Goal: Task Accomplishment & Management: Manage account settings

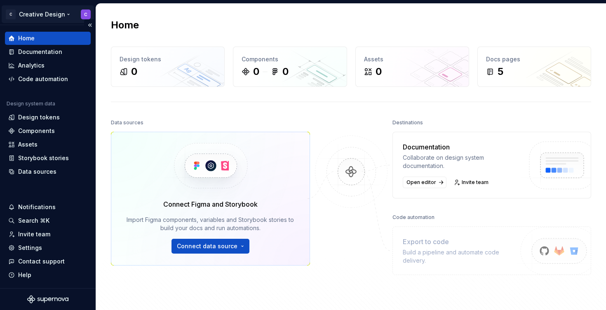
click at [54, 12] on html "C Creative Design C Home Documentation Analytics Code automation Design system …" at bounding box center [303, 155] width 606 height 310
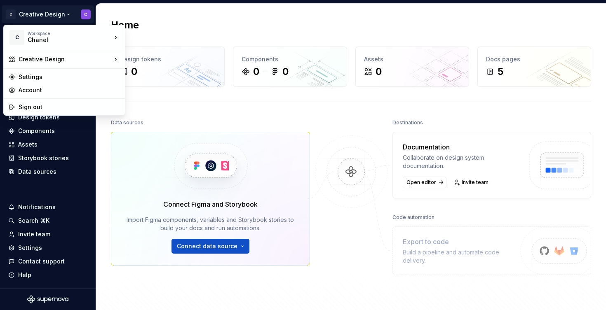
click at [67, 15] on html "C Creative Design C Home Documentation Analytics Code automation Design system …" at bounding box center [303, 155] width 606 height 310
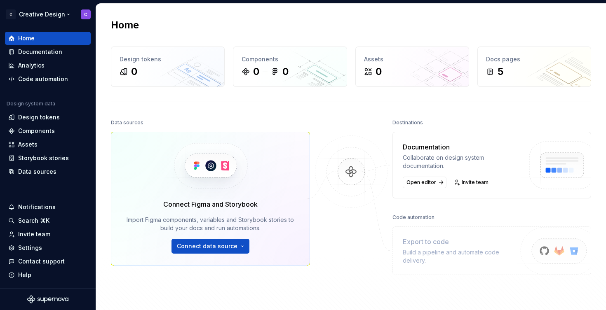
click at [67, 15] on html "C Creative Design C Home Documentation Analytics Code automation Design system …" at bounding box center [303, 155] width 606 height 310
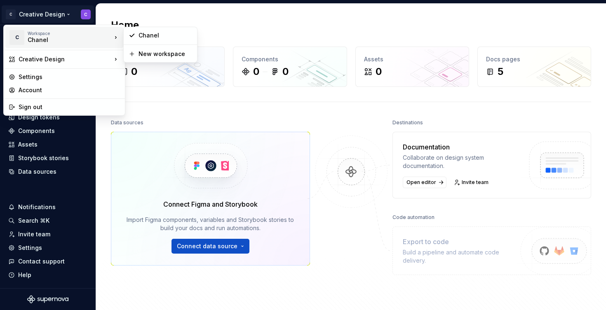
click at [186, 16] on html "C Creative Design C Home Documentation Analytics Code automation Design system …" at bounding box center [303, 155] width 606 height 310
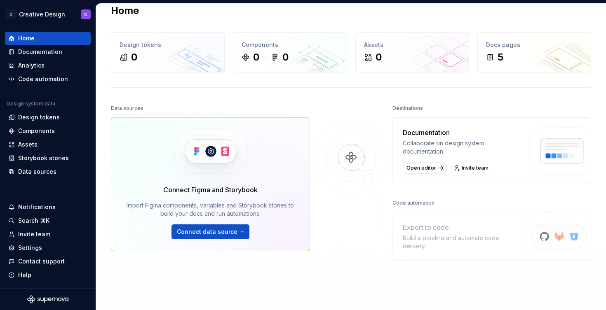
scroll to position [16, 0]
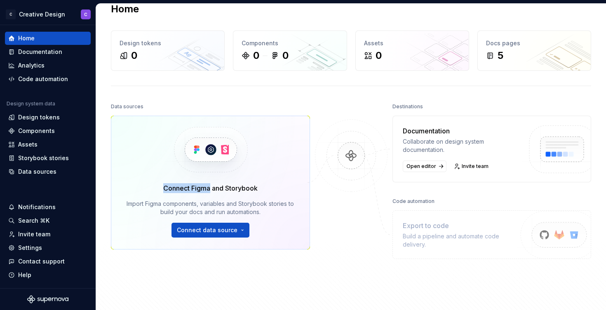
drag, startPoint x: 160, startPoint y: 190, endPoint x: 209, endPoint y: 190, distance: 49.9
click at [209, 190] on div "Connect Figma and Storybook Import Figma components, variables and Storybook st…" at bounding box center [210, 210] width 175 height 54
click at [174, 190] on div "Connect Figma and Storybook" at bounding box center [210, 188] width 94 height 10
drag, startPoint x: 137, startPoint y: 203, endPoint x: 232, endPoint y: 203, distance: 94.8
click at [232, 203] on div "Import Figma components, variables and Storybook stories to build your docs and…" at bounding box center [210, 208] width 175 height 16
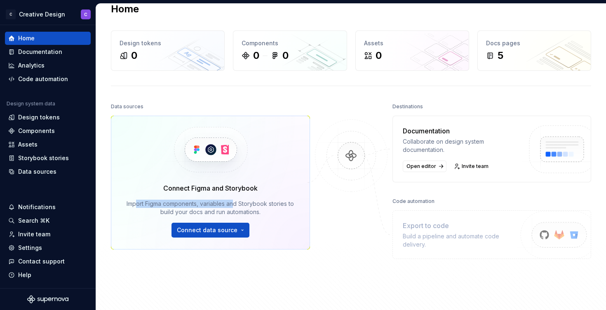
click at [232, 203] on div "Import Figma components, variables and Storybook stories to build your docs and…" at bounding box center [210, 208] width 175 height 16
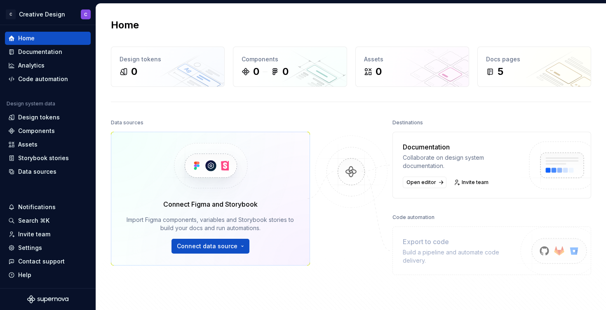
click at [124, 124] on div "Data sources" at bounding box center [127, 123] width 33 height 12
click at [112, 122] on div "Data sources" at bounding box center [127, 123] width 33 height 12
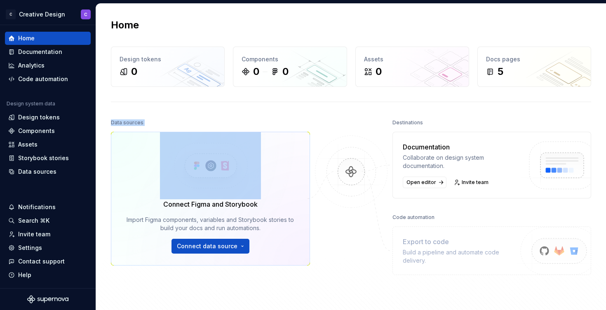
click at [112, 122] on div "Data sources" at bounding box center [127, 123] width 33 height 12
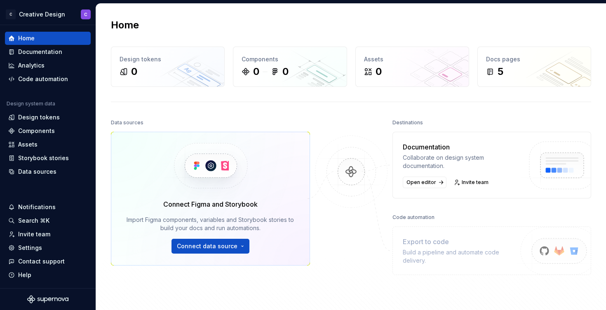
click at [132, 127] on div "Data sources" at bounding box center [127, 123] width 33 height 12
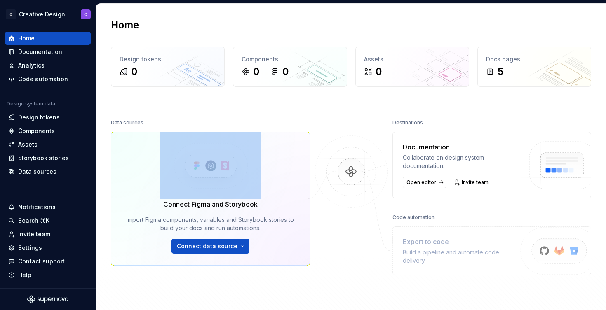
click at [132, 127] on div "Data sources" at bounding box center [127, 123] width 33 height 12
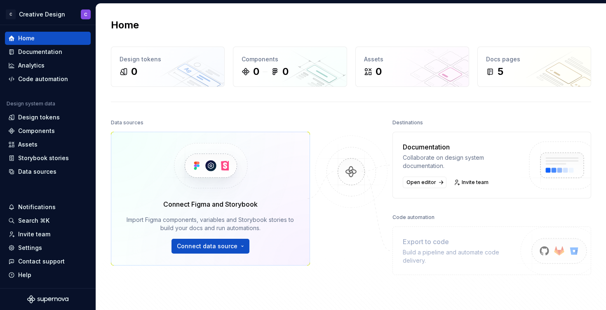
click at [132, 123] on div "Data sources" at bounding box center [127, 123] width 33 height 12
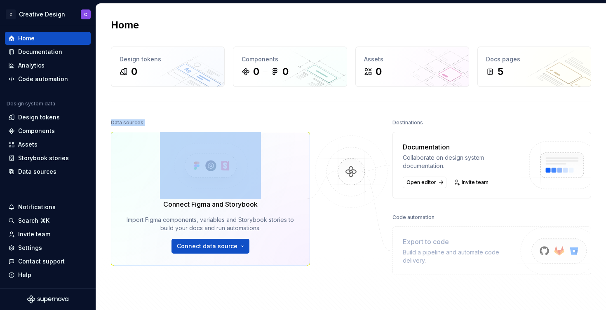
click at [132, 123] on div "Data sources" at bounding box center [127, 123] width 33 height 12
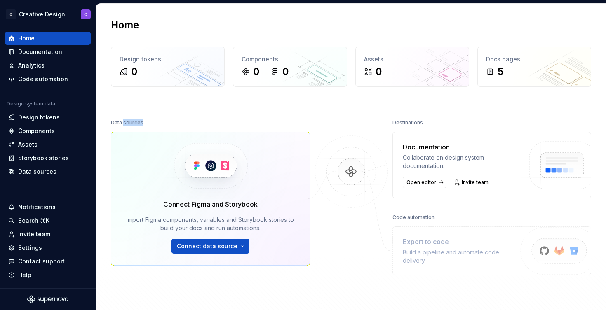
click at [132, 123] on div "Data sources" at bounding box center [127, 123] width 33 height 12
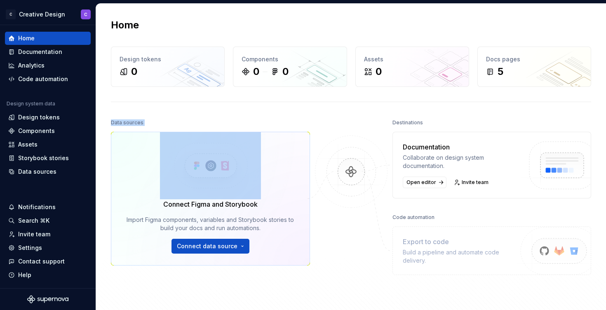
click at [132, 123] on div "Data sources" at bounding box center [127, 123] width 33 height 12
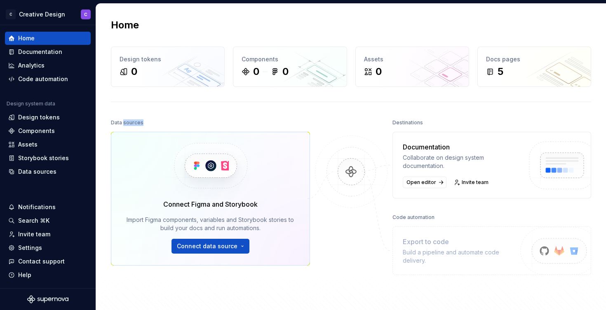
click at [132, 123] on div "Data sources" at bounding box center [127, 123] width 33 height 12
click at [136, 122] on div "Data sources" at bounding box center [127, 123] width 33 height 12
click at [145, 116] on div "Home Design tokens 0 Components 0 0 Assets 0 Docs pages 5 Data sources Connect …" at bounding box center [351, 178] width 510 height 348
click at [46, 251] on div "Settings" at bounding box center [47, 248] width 79 height 8
click at [26, 249] on div "Settings" at bounding box center [30, 248] width 24 height 8
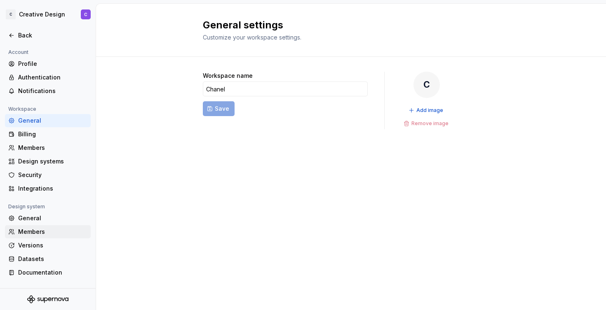
click at [40, 231] on div "Members" at bounding box center [52, 232] width 69 height 8
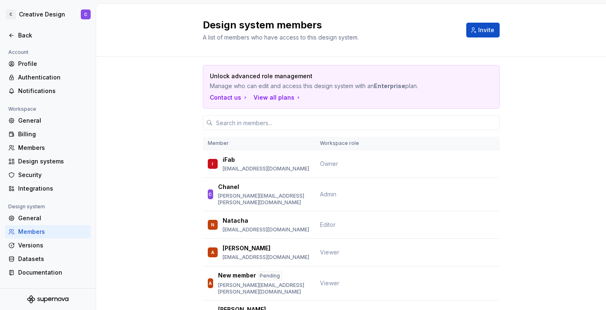
scroll to position [42, 0]
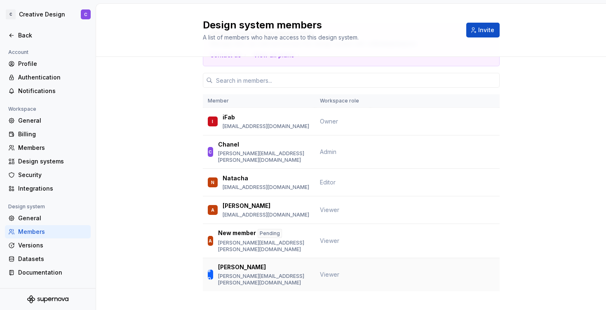
click at [256, 273] on p "[PERSON_NAME][EMAIL_ADDRESS][PERSON_NAME][DOMAIN_NAME]" at bounding box center [264, 279] width 92 height 13
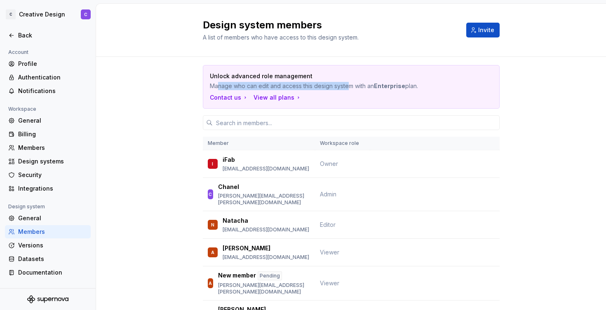
drag, startPoint x: 215, startPoint y: 87, endPoint x: 347, endPoint y: 89, distance: 132.0
click at [347, 89] on p "Manage who can edit and access this design system with an Enterprise plan." at bounding box center [322, 86] width 225 height 8
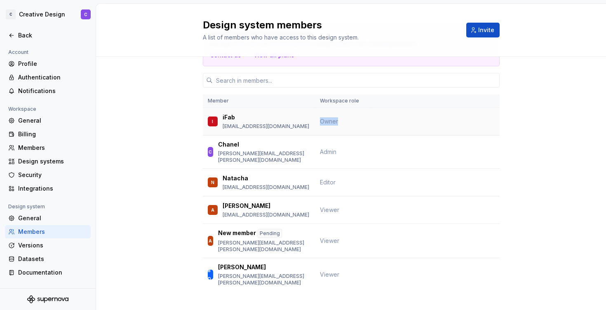
drag, startPoint x: 317, startPoint y: 120, endPoint x: 337, endPoint y: 120, distance: 19.4
click at [337, 120] on td "Owner" at bounding box center [342, 122] width 55 height 28
click at [324, 148] on span "Admin" at bounding box center [328, 151] width 16 height 7
click at [321, 239] on span "Viewer" at bounding box center [329, 241] width 19 height 7
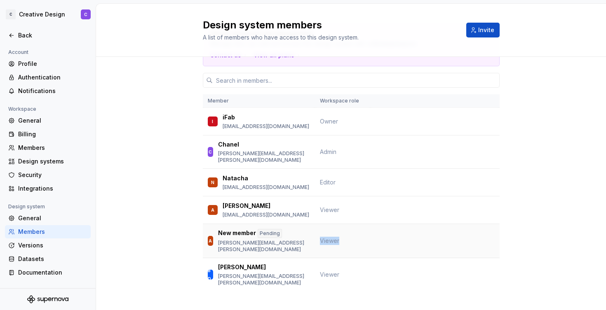
click at [321, 239] on span "Viewer" at bounding box center [329, 241] width 19 height 7
click at [322, 261] on td "Viewer" at bounding box center [342, 275] width 55 height 33
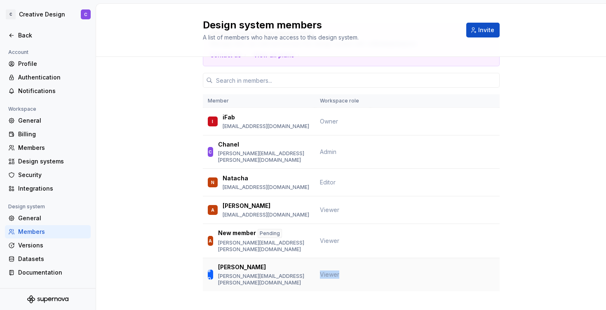
click at [322, 261] on td "Viewer" at bounding box center [342, 275] width 55 height 33
drag, startPoint x: 228, startPoint y: 271, endPoint x: 315, endPoint y: 271, distance: 87.8
click at [315, 271] on tr "BD [PERSON_NAME] [PERSON_NAME][EMAIL_ADDRESS][PERSON_NAME][DOMAIN_NAME] Viewer" at bounding box center [351, 275] width 297 height 33
click at [315, 271] on td "Viewer" at bounding box center [342, 275] width 55 height 33
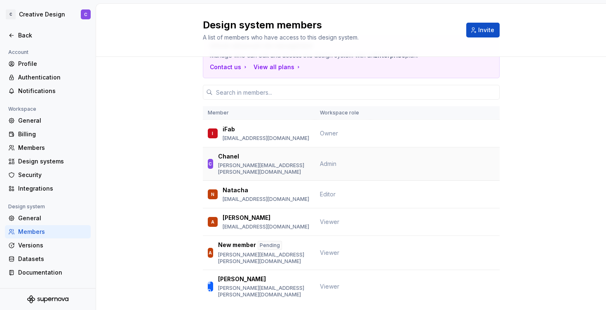
scroll to position [0, 0]
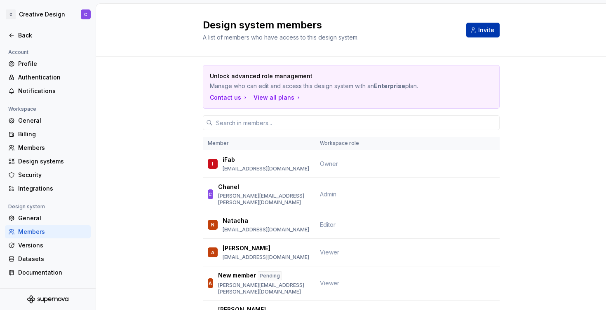
click at [486, 36] on button "Invite" at bounding box center [482, 30] width 33 height 15
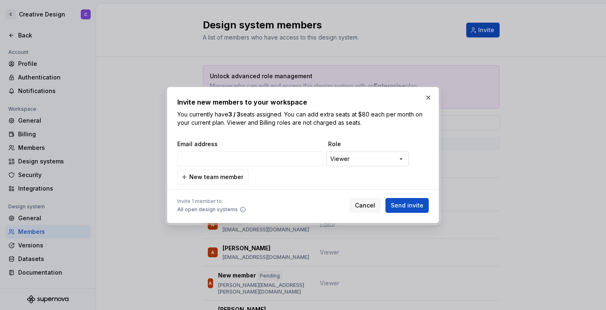
click at [342, 166] on div "**********" at bounding box center [303, 155] width 606 height 310
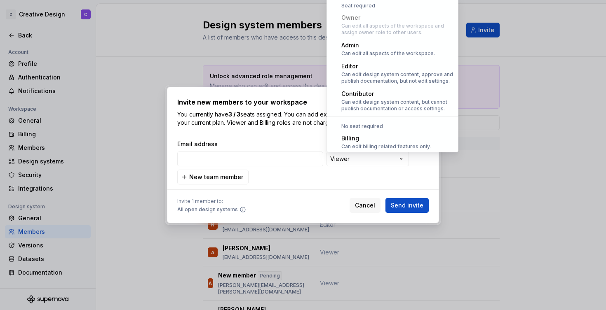
select select "*******"
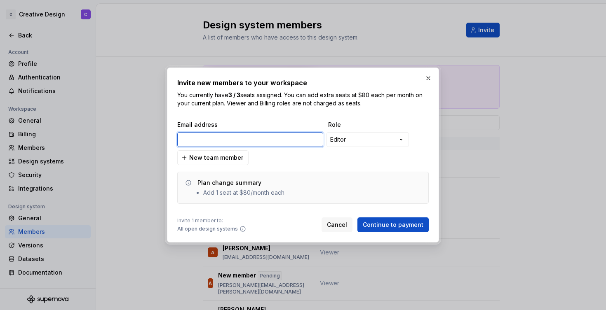
click at [219, 140] on input "email" at bounding box center [250, 139] width 146 height 15
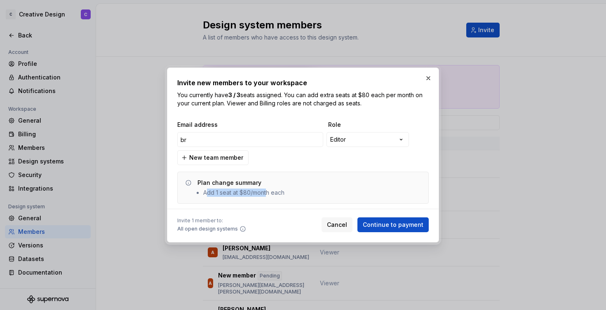
drag, startPoint x: 206, startPoint y: 193, endPoint x: 267, endPoint y: 193, distance: 61.4
click at [267, 193] on li "Add 1 seat at $80/month each" at bounding box center [243, 193] width 81 height 8
click at [207, 142] on input "br" at bounding box center [250, 139] width 146 height 15
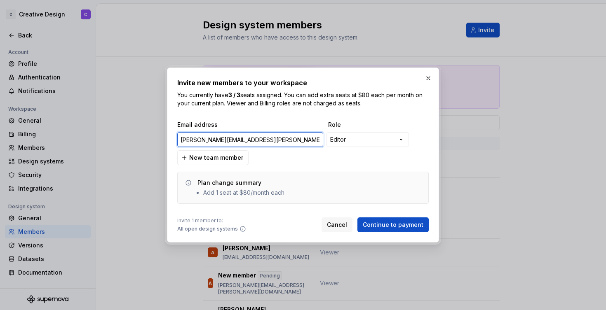
type input "[PERSON_NAME][EMAIL_ADDRESS][PERSON_NAME][DOMAIN_NAME]"
drag, startPoint x: 194, startPoint y: 96, endPoint x: 241, endPoint y: 96, distance: 47.0
click at [241, 96] on p "You currently have 3 / 3 seats assigned. You can add extra seats at $80 each pe…" at bounding box center [303, 99] width 252 height 16
click at [240, 96] on b "3 / 3" at bounding box center [234, 95] width 12 height 7
click at [430, 74] on button "button" at bounding box center [429, 79] width 12 height 12
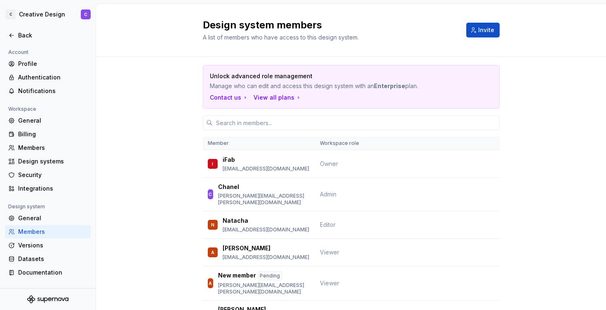
scroll to position [42, 0]
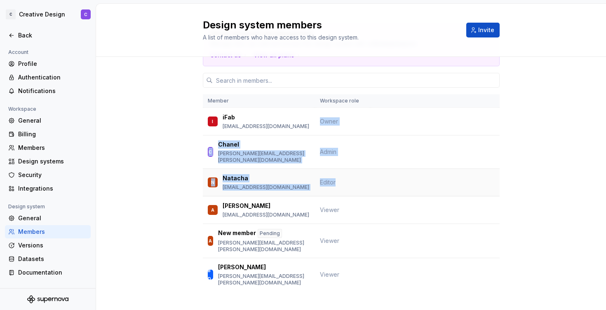
drag, startPoint x: 317, startPoint y: 119, endPoint x: 331, endPoint y: 184, distance: 66.6
click at [331, 184] on tbody "I iFab [EMAIL_ADDRESS][DOMAIN_NAME] Owner C [PERSON_NAME] [PERSON_NAME][EMAIL_A…" at bounding box center [351, 200] width 297 height 184
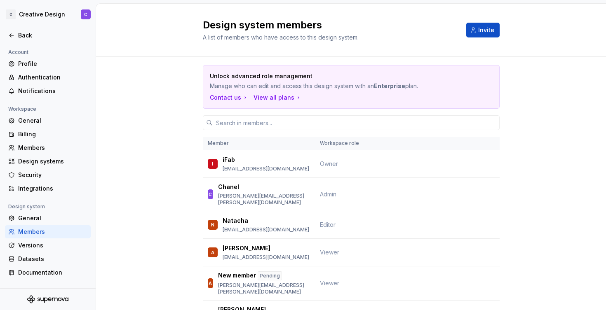
click at [518, 186] on div "Unlock advanced role management Manage who can edit and access this design syst…" at bounding box center [351, 211] width 510 height 308
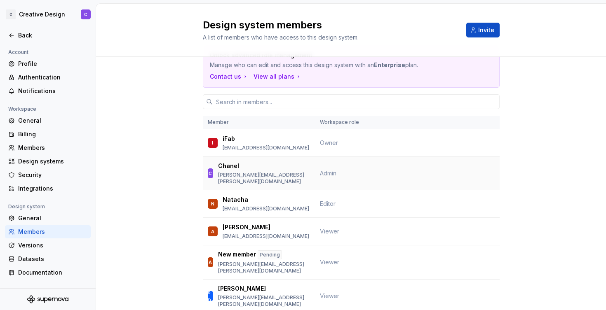
scroll to position [21, 0]
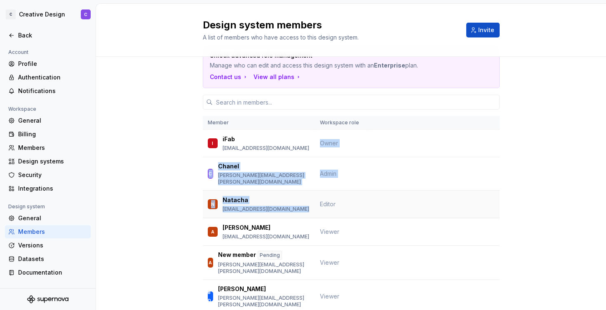
drag, startPoint x: 318, startPoint y: 144, endPoint x: 327, endPoint y: 193, distance: 49.6
click at [327, 193] on tbody "I iFab [EMAIL_ADDRESS][DOMAIN_NAME] Owner C [PERSON_NAME] [PERSON_NAME][EMAIL_A…" at bounding box center [351, 222] width 297 height 184
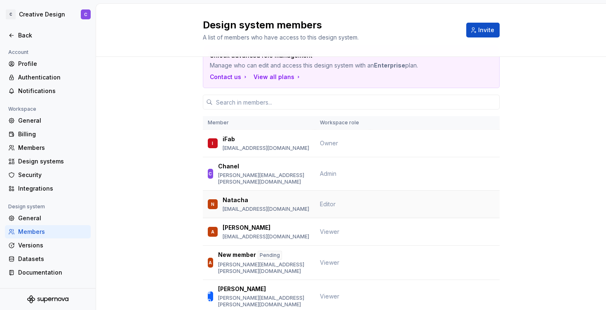
click at [327, 205] on td "Editor" at bounding box center [342, 205] width 55 height 28
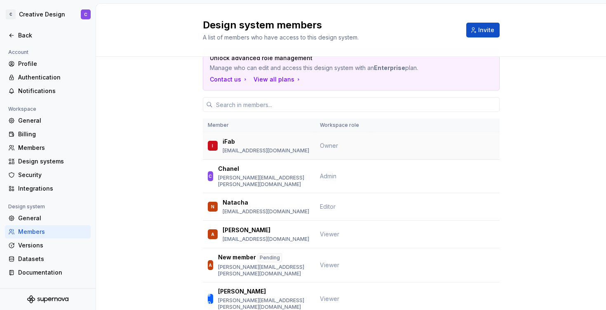
scroll to position [42, 0]
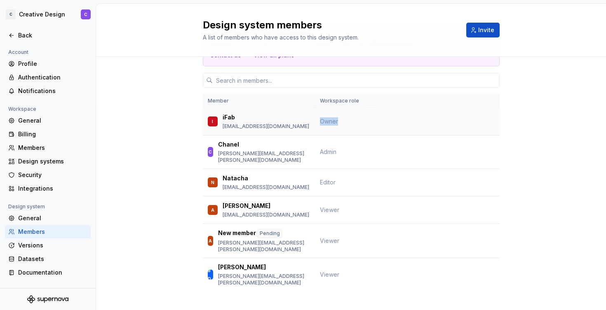
drag, startPoint x: 318, startPoint y: 121, endPoint x: 342, endPoint y: 121, distance: 23.9
click at [342, 121] on td "Owner" at bounding box center [342, 122] width 55 height 28
click at [327, 122] on span "Owner" at bounding box center [329, 121] width 18 height 7
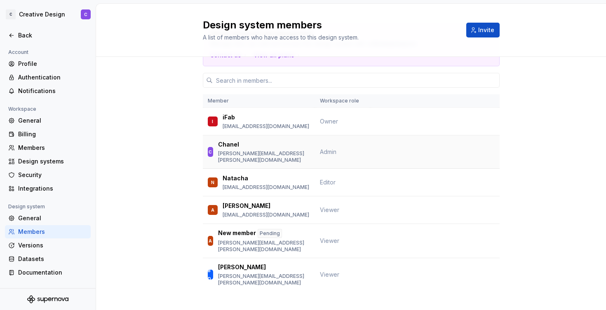
click at [322, 148] on span "Admin" at bounding box center [328, 151] width 16 height 7
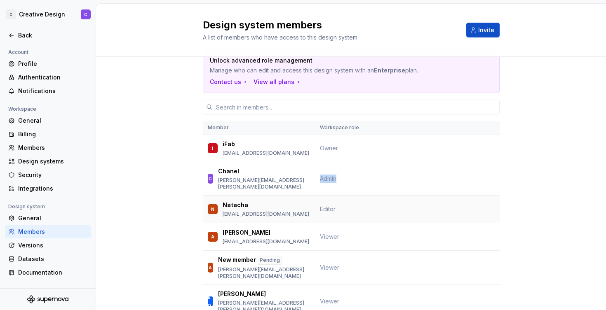
scroll to position [0, 0]
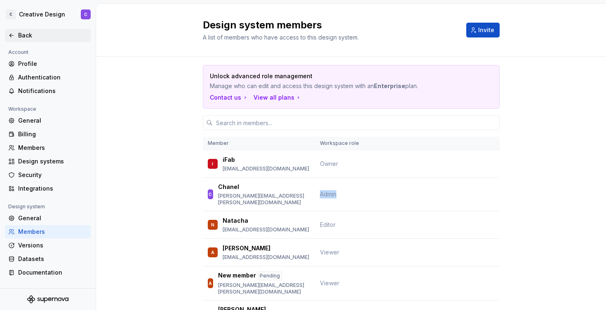
click at [7, 33] on div "Back" at bounding box center [48, 35] width 86 height 13
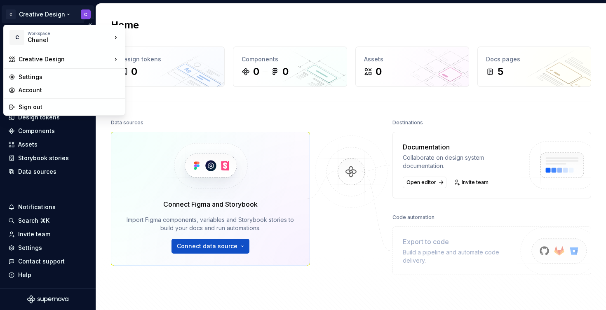
click at [68, 14] on html "C Creative Design C Home Documentation Analytics Code automation Design system …" at bounding box center [303, 155] width 606 height 310
click at [159, 52] on div "New workspace" at bounding box center [166, 54] width 54 height 8
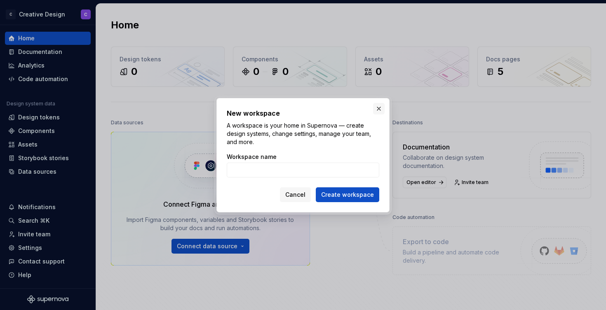
click at [379, 107] on button "button" at bounding box center [379, 109] width 12 height 12
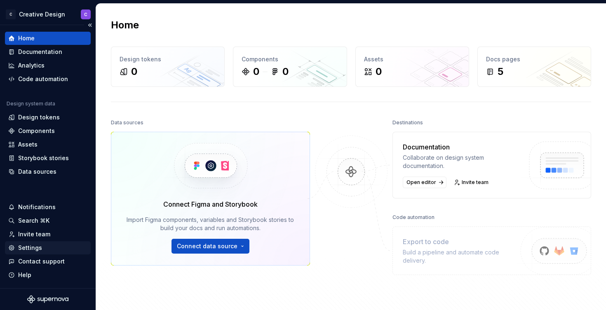
click at [29, 246] on div "Settings" at bounding box center [30, 248] width 24 height 8
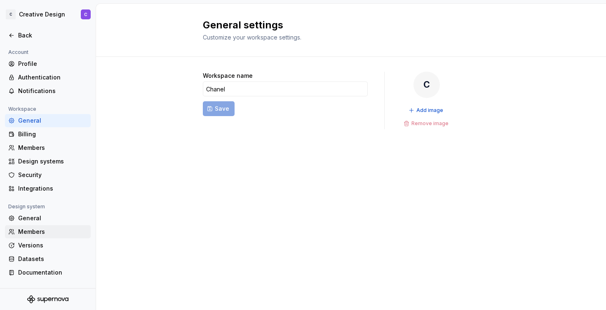
click at [40, 228] on div "Members" at bounding box center [52, 232] width 69 height 8
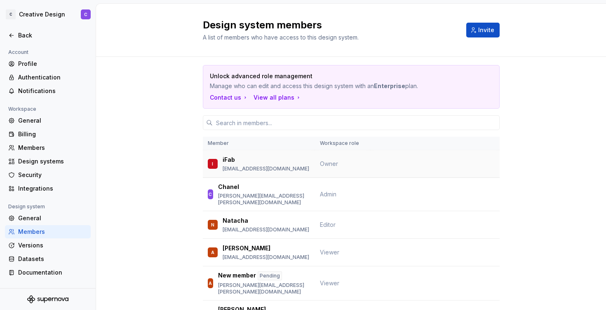
scroll to position [42, 0]
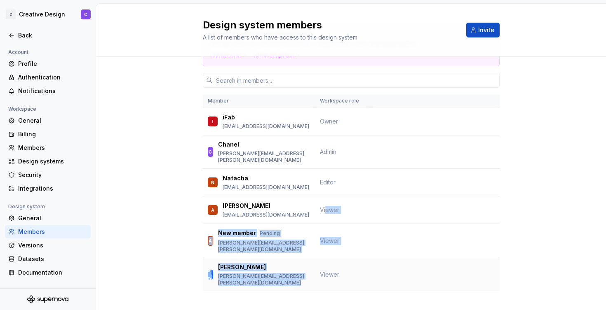
drag, startPoint x: 321, startPoint y: 210, endPoint x: 325, endPoint y: 260, distance: 50.1
click at [325, 260] on tbody "I iFab [EMAIL_ADDRESS][DOMAIN_NAME] Owner C [PERSON_NAME] [PERSON_NAME][EMAIL_A…" at bounding box center [351, 200] width 297 height 184
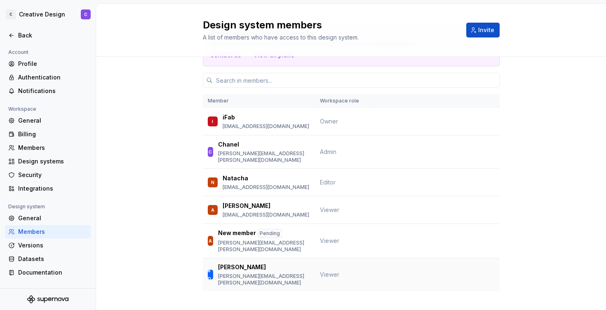
click at [326, 271] on span "Viewer" at bounding box center [329, 274] width 19 height 7
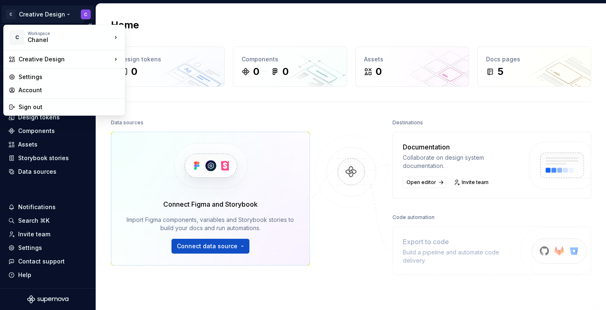
click at [56, 15] on html "C Creative Design C Home Documentation Analytics Code automation Design system …" at bounding box center [303, 155] width 606 height 310
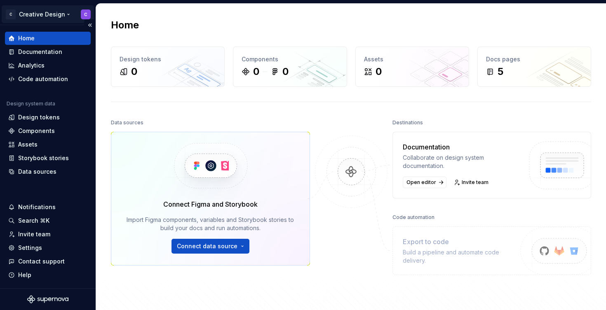
click at [56, 15] on html "C Creative Design C Home Documentation Analytics Code automation Design system …" at bounding box center [303, 155] width 606 height 310
click at [30, 249] on div "Settings" at bounding box center [30, 248] width 24 height 8
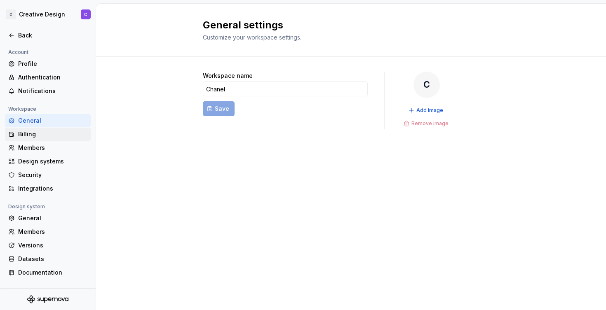
click at [35, 132] on div "Billing" at bounding box center [52, 134] width 69 height 8
click at [26, 137] on div "Billing" at bounding box center [52, 134] width 69 height 8
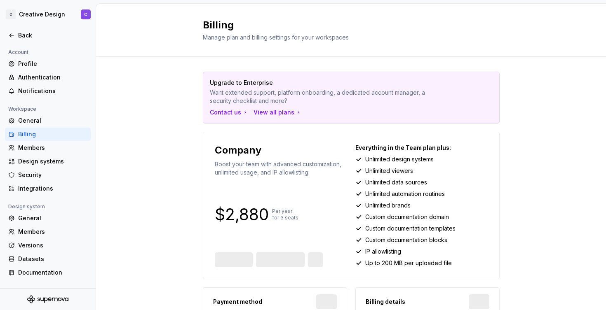
scroll to position [9, 0]
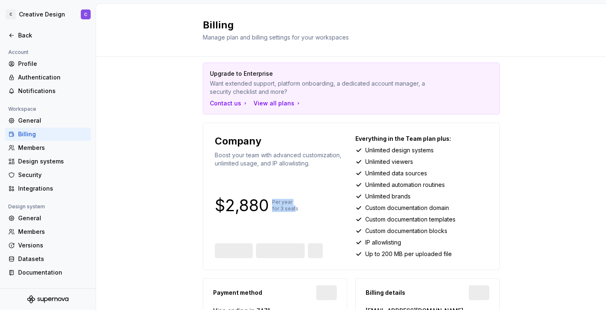
drag, startPoint x: 270, startPoint y: 203, endPoint x: 292, endPoint y: 211, distance: 22.8
click at [292, 211] on p "Per year for 3 seats" at bounding box center [285, 205] width 26 height 13
drag, startPoint x: 211, startPoint y: 209, endPoint x: 348, endPoint y: 209, distance: 137.3
click at [348, 209] on div "Company Boost your team with advanced customization, unlimited usage, and IP al…" at bounding box center [351, 197] width 297 height 148
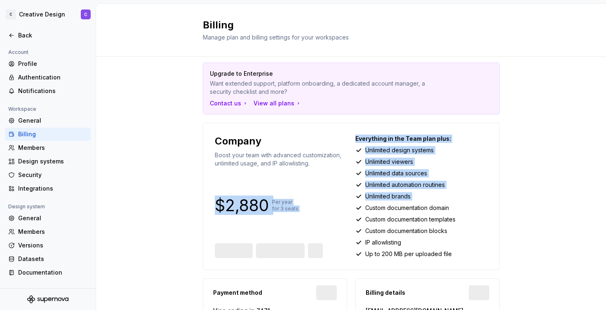
scroll to position [45, 0]
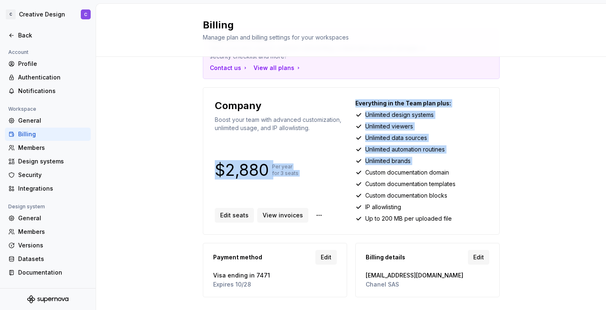
click at [431, 153] on p "Unlimited automation routines" at bounding box center [405, 150] width 80 height 8
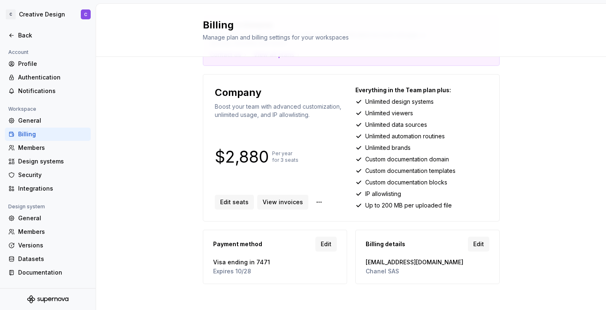
scroll to position [63, 0]
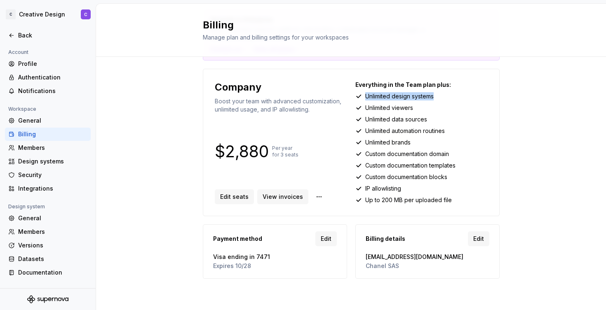
drag, startPoint x: 363, startPoint y: 94, endPoint x: 441, endPoint y: 94, distance: 77.9
click at [441, 94] on div "Unlimited design systems" at bounding box center [421, 96] width 132 height 8
drag, startPoint x: 205, startPoint y: 259, endPoint x: 261, endPoint y: 259, distance: 55.7
click at [261, 259] on div "Payment method Edit Visa ending in 7471 Expires [CREDIT_CARD_DATA]" at bounding box center [275, 252] width 134 height 44
click at [261, 259] on span "Visa ending in 7471" at bounding box center [275, 257] width 124 height 8
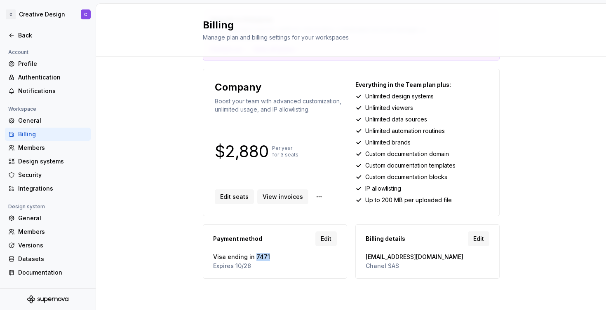
drag, startPoint x: 250, startPoint y: 259, endPoint x: 277, endPoint y: 260, distance: 27.2
click at [277, 260] on span "Visa ending in 7471" at bounding box center [275, 257] width 124 height 8
drag, startPoint x: 233, startPoint y: 265, endPoint x: 257, endPoint y: 265, distance: 23.9
click at [257, 265] on span "Expires 10/28" at bounding box center [275, 266] width 124 height 8
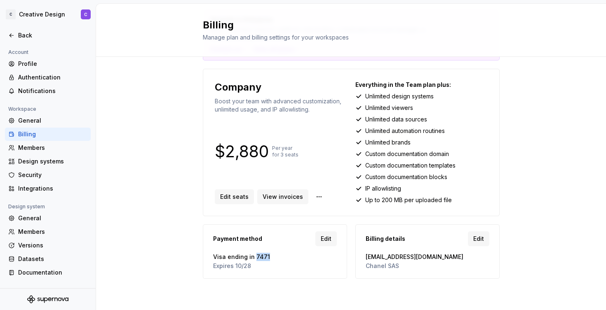
drag, startPoint x: 251, startPoint y: 256, endPoint x: 305, endPoint y: 256, distance: 54.0
click at [305, 256] on span "Visa ending in 7471" at bounding box center [275, 257] width 124 height 8
drag, startPoint x: 360, startPoint y: 256, endPoint x: 456, endPoint y: 255, distance: 96.5
click at [456, 255] on div "Billing details Edit [EMAIL_ADDRESS][DOMAIN_NAME] Chanel SAS" at bounding box center [428, 252] width 134 height 44
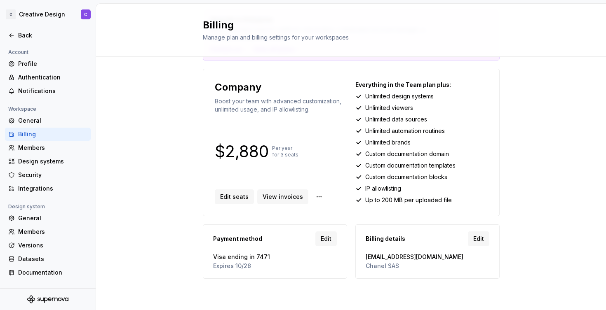
click at [550, 241] on div "Upgrade to Enterprise Want extended support, platform onboarding, a dedicated a…" at bounding box center [351, 152] width 510 height 317
click at [479, 240] on span "Edit" at bounding box center [478, 239] width 11 height 8
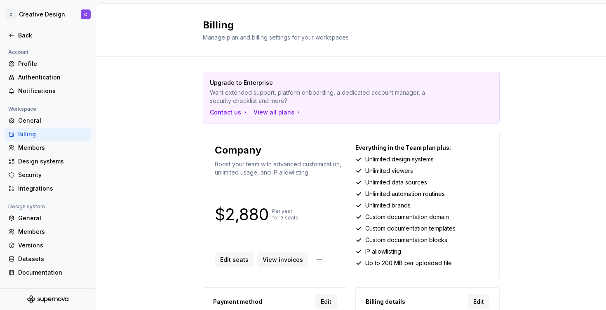
click at [193, 81] on div "Upgrade to Enterprise Want extended support, platform onboarding, a dedicated a…" at bounding box center [351, 215] width 510 height 317
click at [31, 149] on div "Members" at bounding box center [52, 148] width 69 height 8
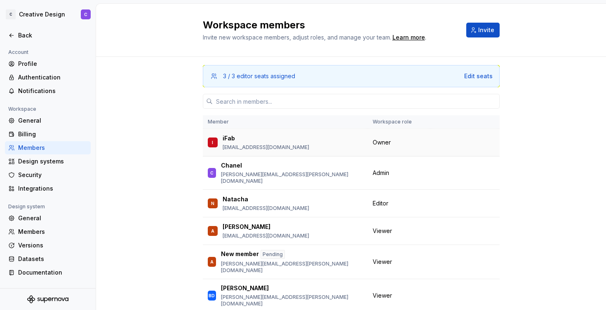
scroll to position [15, 0]
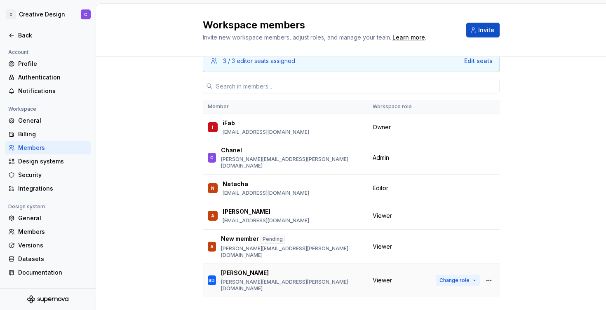
click at [456, 277] on span "Change role" at bounding box center [455, 280] width 30 height 7
click at [567, 138] on div "3 / 3 editor seats assigned Edit seats Member Workspace role I iFab [EMAIL_ADDR…" at bounding box center [351, 185] width 510 height 287
click at [454, 275] on button "Change role" at bounding box center [458, 281] width 44 height 12
click at [178, 260] on div "3 / 3 editor seats assigned Edit seats Member Workspace role I iFab fabrice.bil…" at bounding box center [351, 185] width 510 height 287
click at [33, 236] on div "Members" at bounding box center [52, 232] width 69 height 8
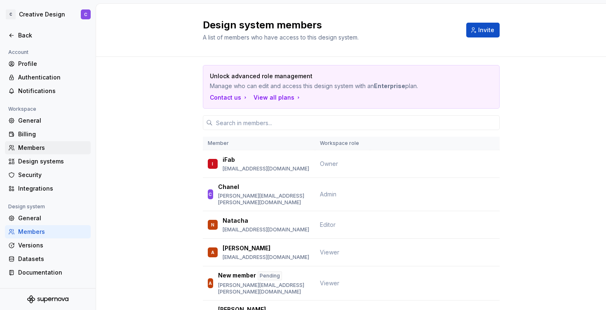
click at [35, 149] on div "Members" at bounding box center [52, 148] width 69 height 8
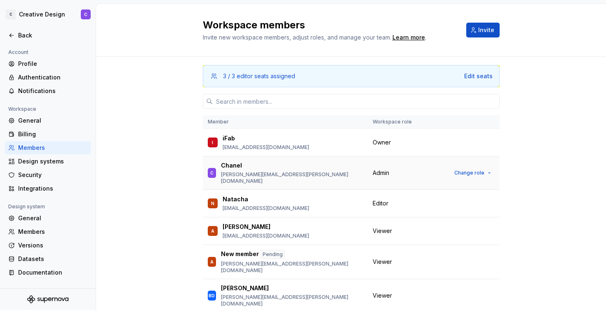
click at [376, 170] on span "Admin" at bounding box center [381, 173] width 16 height 8
click at [26, 60] on div "Profile" at bounding box center [52, 64] width 69 height 8
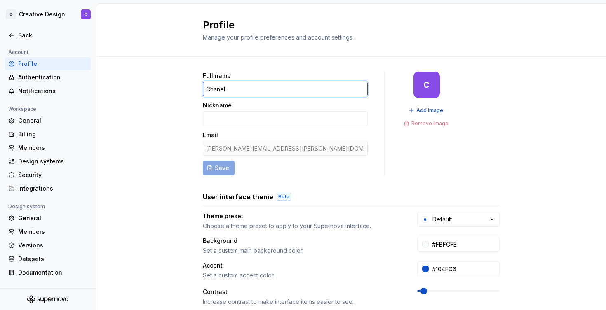
click at [270, 91] on input "Chanel" at bounding box center [285, 89] width 165 height 15
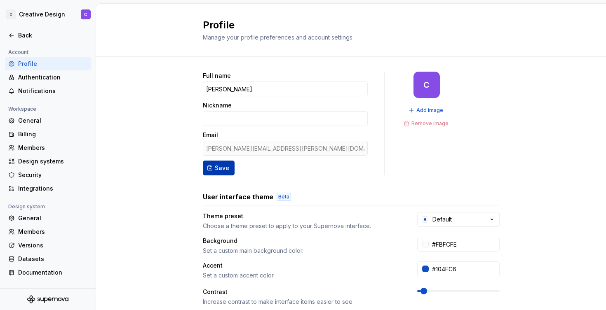
click at [220, 168] on span "Save" at bounding box center [222, 168] width 14 height 8
type input "Alexis Rousseau"
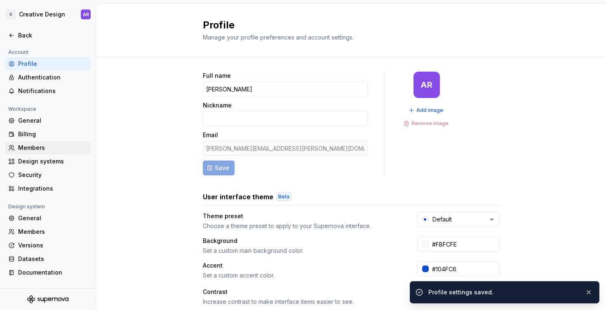
click at [32, 147] on div "Members" at bounding box center [52, 148] width 69 height 8
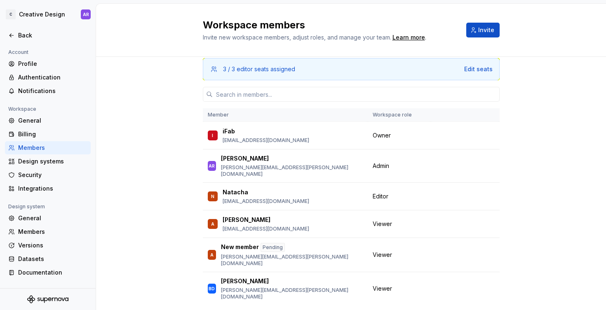
scroll to position [7, 0]
click at [40, 9] on html "C Creative Design AR Back Account Profile Authentication Notifications Workspac…" at bounding box center [303, 155] width 606 height 310
click at [116, 14] on html "C Creative Design AR Back Account Profile Authentication Notifications Workspac…" at bounding box center [303, 155] width 606 height 310
click at [25, 34] on div "Back" at bounding box center [52, 35] width 69 height 8
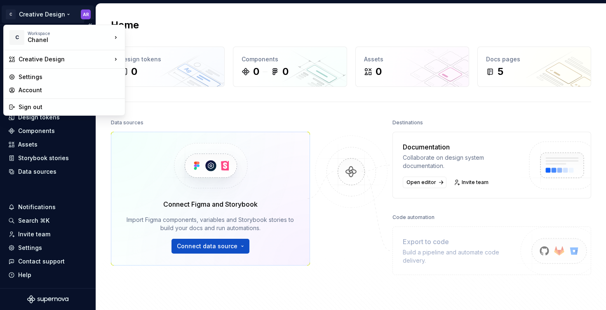
click at [65, 12] on html "C Creative Design AR Home Documentation Analytics Code automation Design system…" at bounding box center [303, 155] width 606 height 310
click at [136, 23] on html "C Creative Design AR Home Documentation Analytics Code automation Design system…" at bounding box center [303, 155] width 606 height 310
click at [31, 20] on html "C Creative Design AR Home Documentation Analytics Code automation Design system…" at bounding box center [303, 155] width 606 height 310
click at [164, 54] on div "New workspace" at bounding box center [166, 54] width 54 height 8
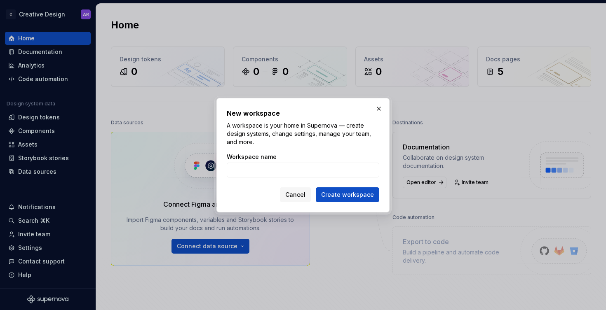
click at [236, 127] on p "A workspace is your home in Supernova — create design systems, change settings,…" at bounding box center [303, 134] width 153 height 25
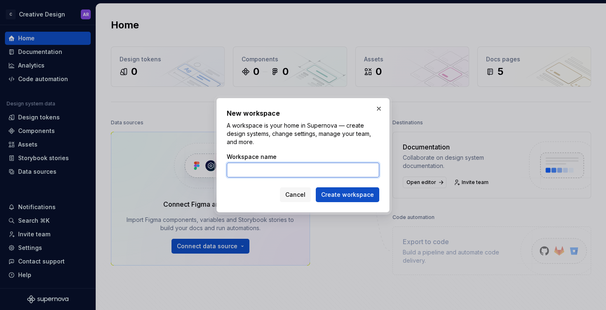
click at [251, 173] on input "Workspace name" at bounding box center [303, 170] width 153 height 15
type input "Chanel Test"
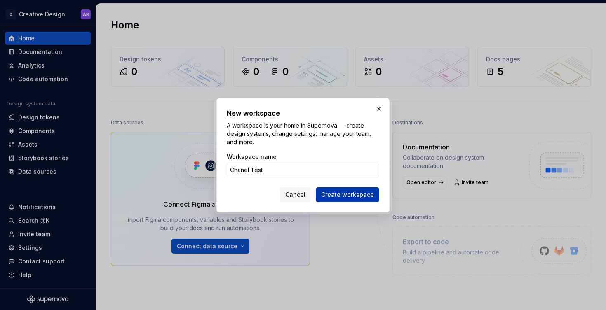
click at [325, 194] on span "Create workspace" at bounding box center [347, 195] width 53 height 8
